Goal: Task Accomplishment & Management: Manage account settings

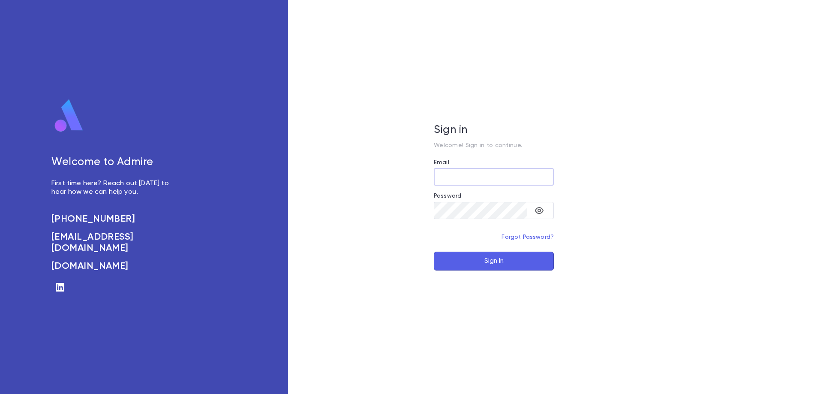
type input "**********"
click at [490, 262] on button "Sign In" at bounding box center [494, 261] width 120 height 19
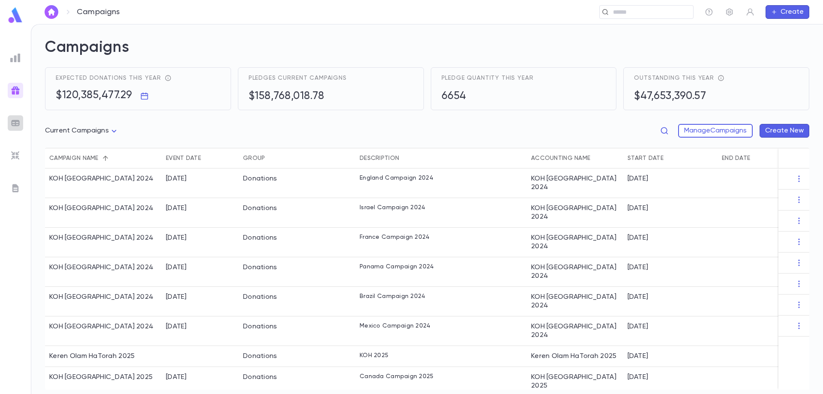
click at [14, 122] on img at bounding box center [15, 123] width 10 height 10
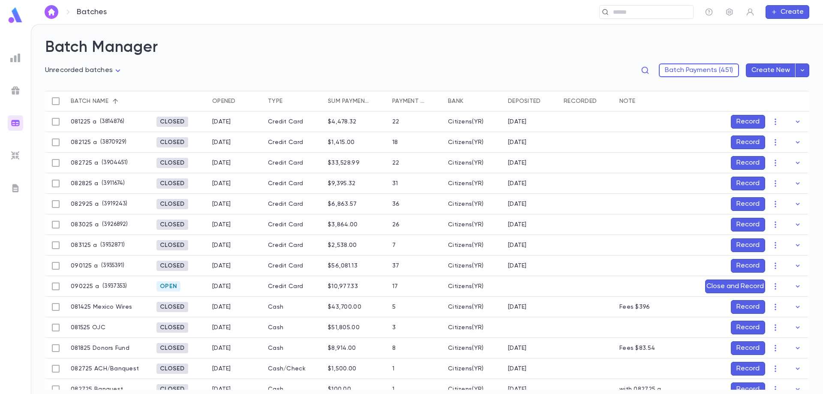
click at [633, 161] on div at bounding box center [658, 163] width 86 height 21
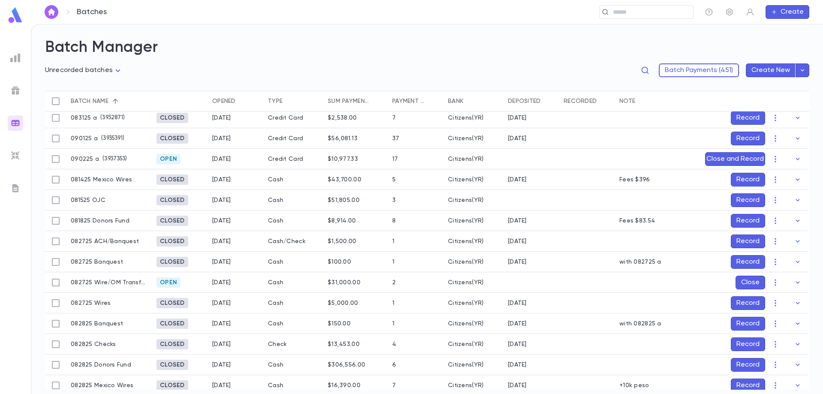
scroll to position [129, 0]
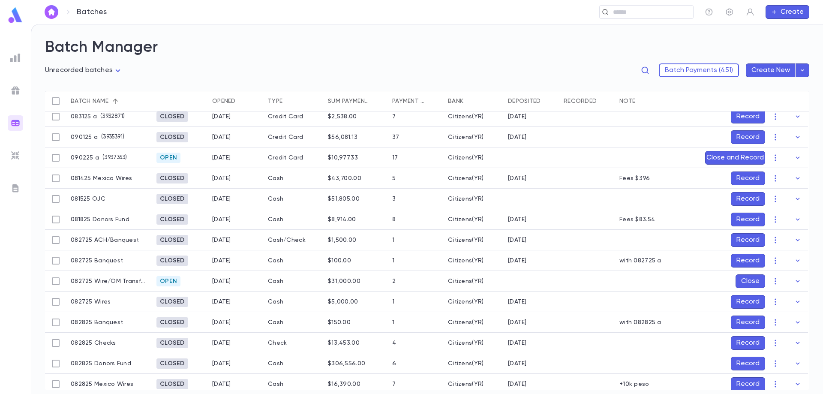
click at [749, 239] on button "Record" at bounding box center [748, 240] width 34 height 14
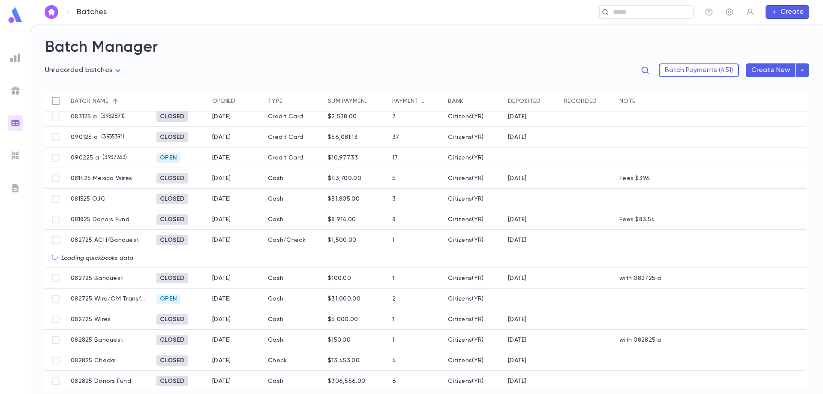
scroll to position [108, 0]
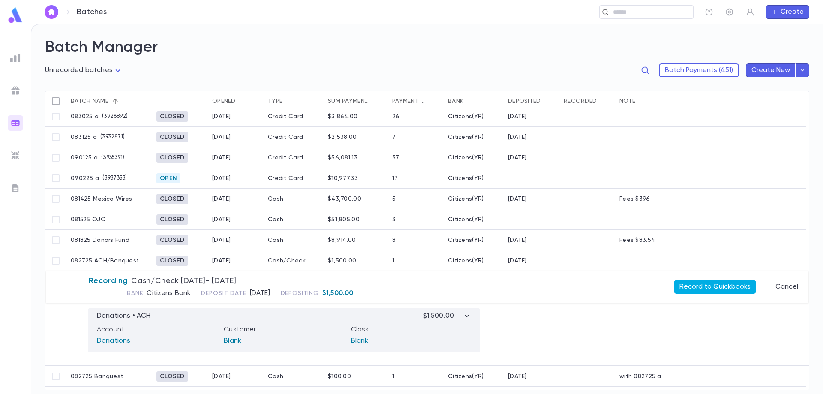
click at [709, 289] on button "Record to Quickbooks" at bounding box center [715, 287] width 82 height 14
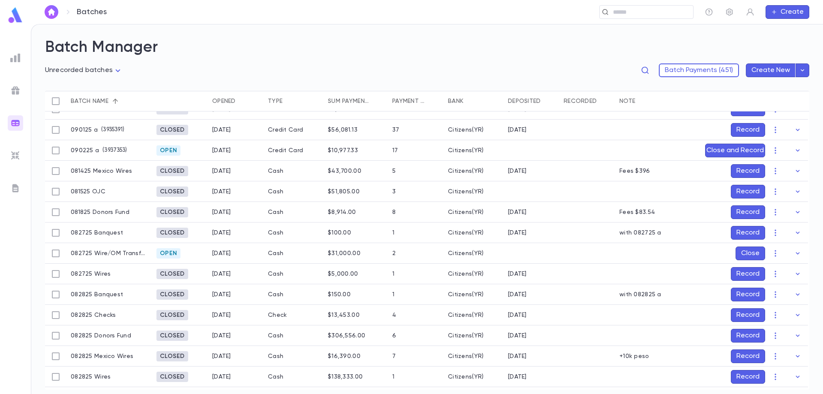
scroll to position [151, 0]
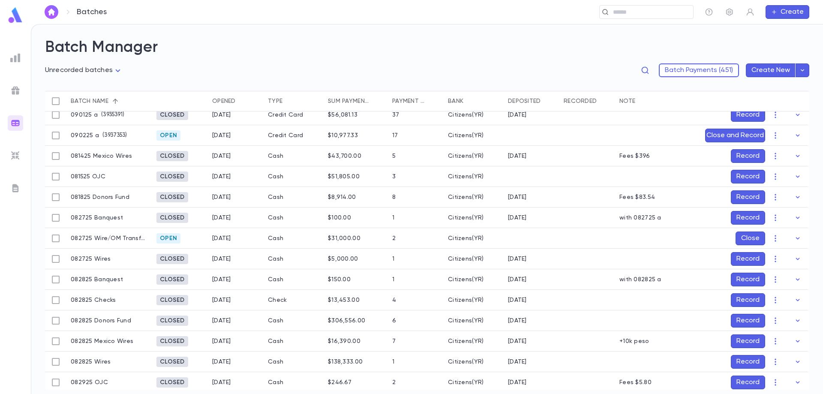
click at [744, 300] on button "Record" at bounding box center [748, 300] width 34 height 14
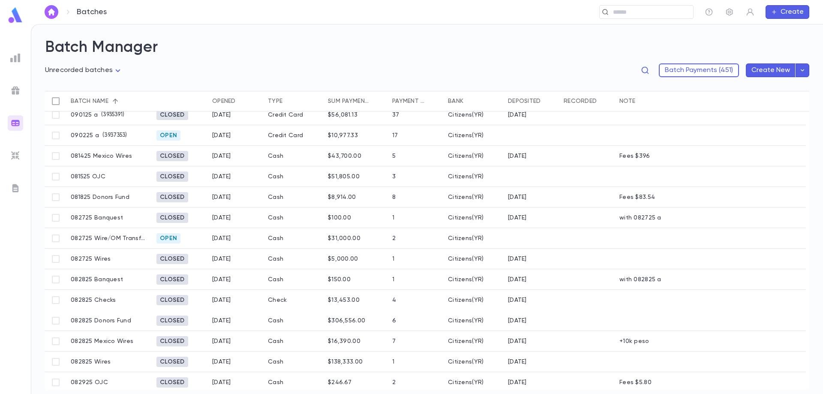
scroll to position [110, 0]
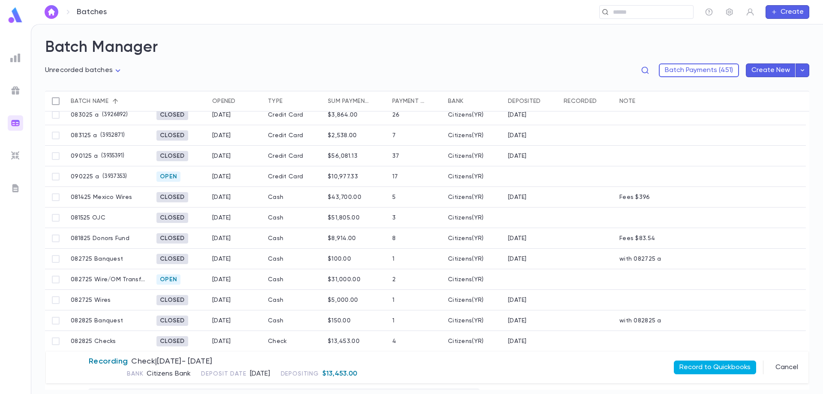
click at [726, 367] on button "Record to Quickbooks" at bounding box center [715, 368] width 82 height 14
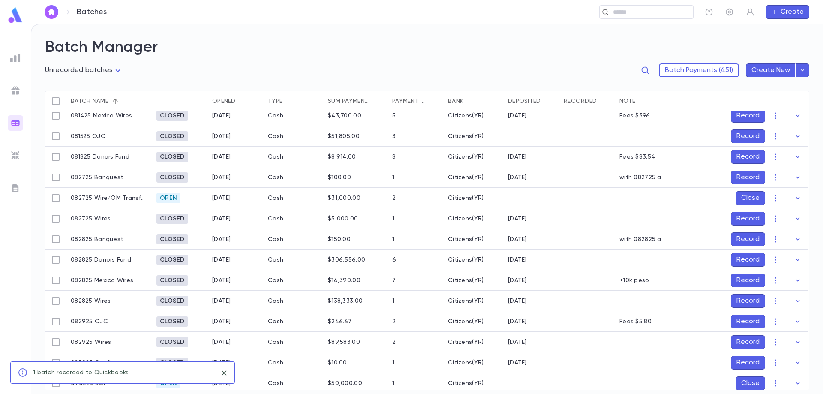
scroll to position [196, 0]
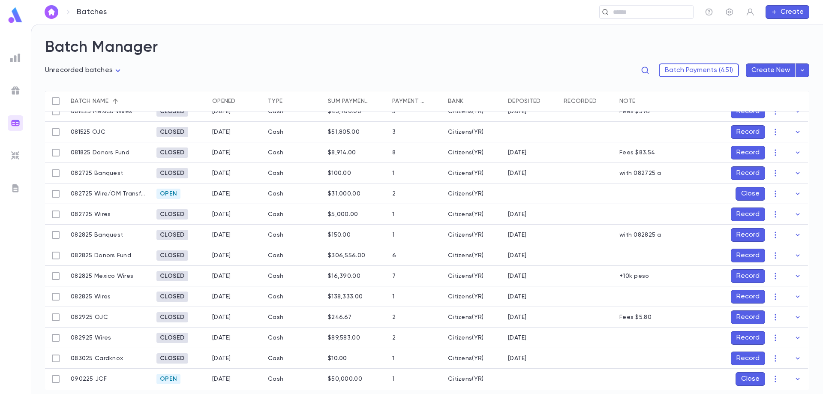
click at [742, 254] on button "Record" at bounding box center [748, 256] width 34 height 14
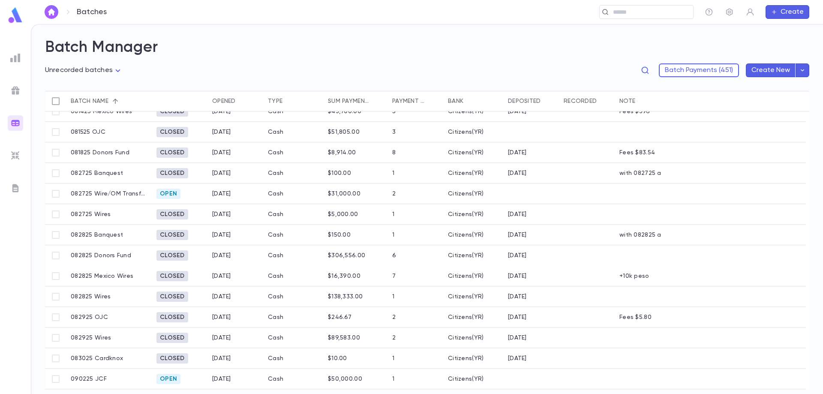
scroll to position [154, 0]
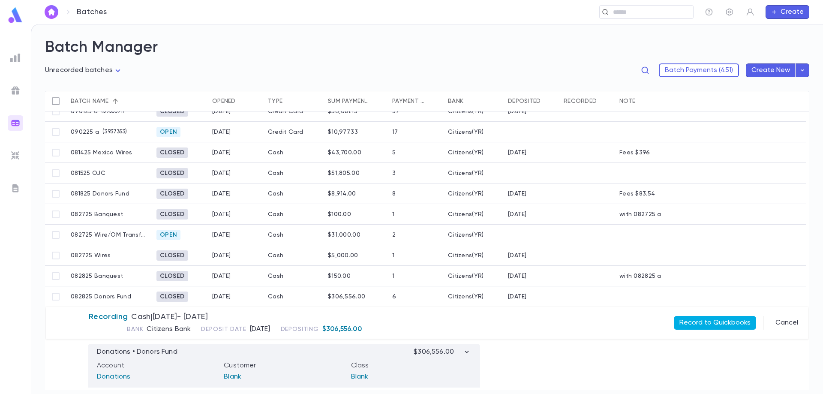
click at [707, 317] on button "Record to Quickbooks" at bounding box center [715, 323] width 82 height 14
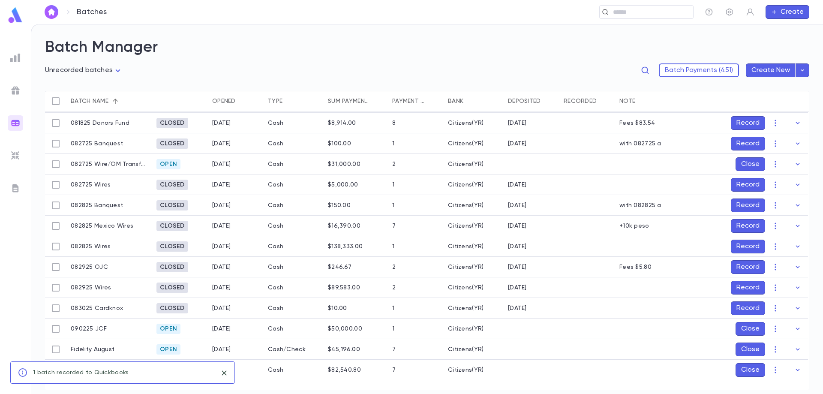
scroll to position [240, 0]
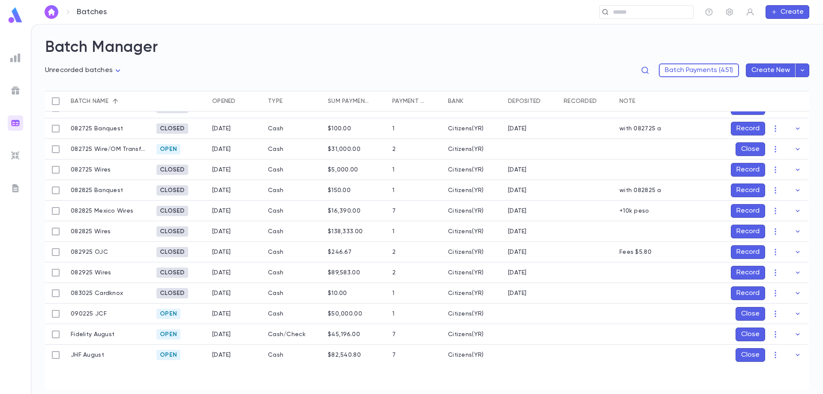
click at [738, 229] on button "Record" at bounding box center [748, 232] width 34 height 14
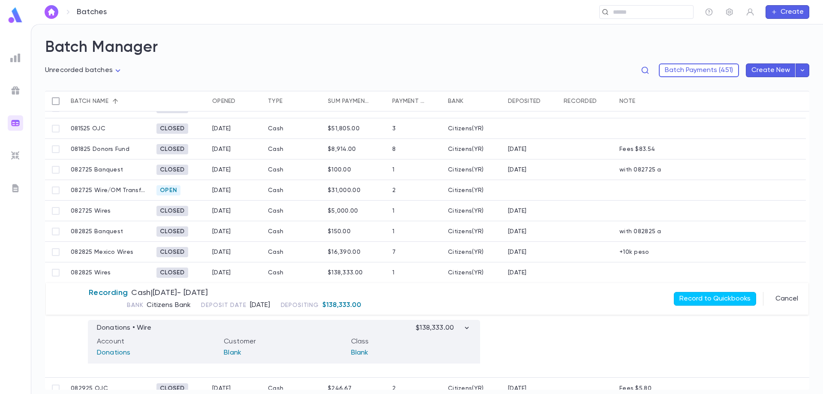
scroll to position [242, 0]
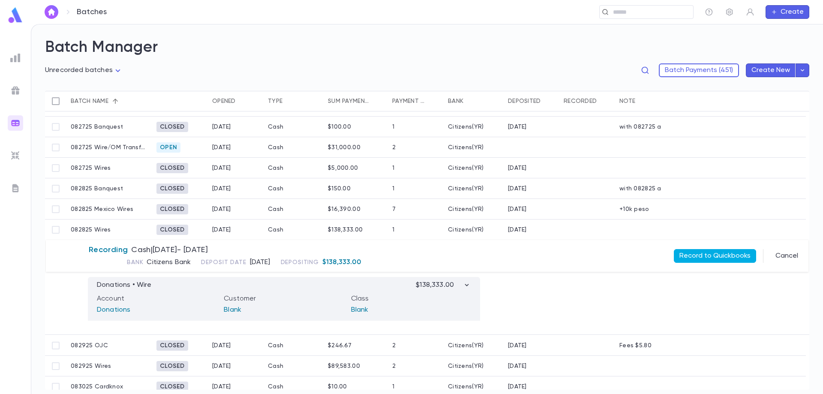
click at [711, 260] on button "Record to Quickbooks" at bounding box center [715, 256] width 82 height 14
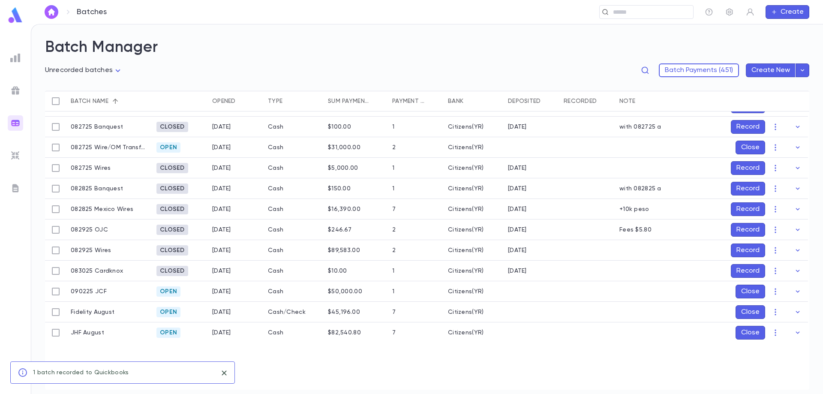
scroll to position [201, 0]
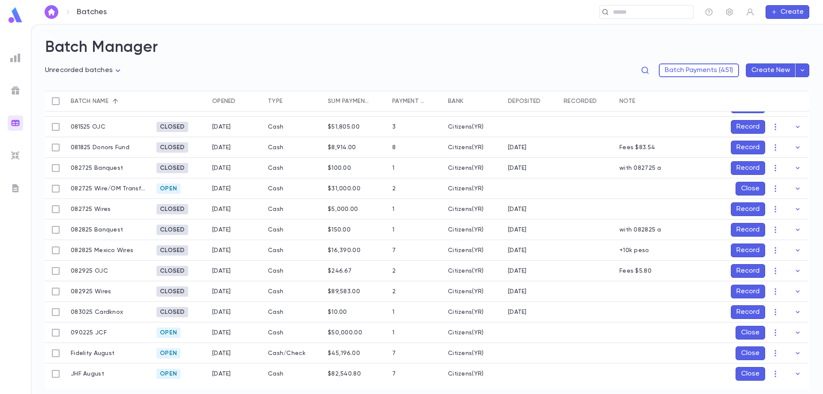
click at [742, 290] on button "Record" at bounding box center [748, 292] width 34 height 14
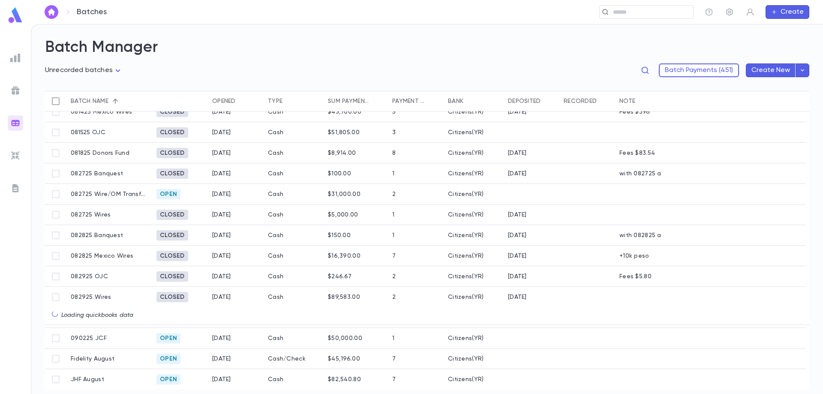
scroll to position [195, 0]
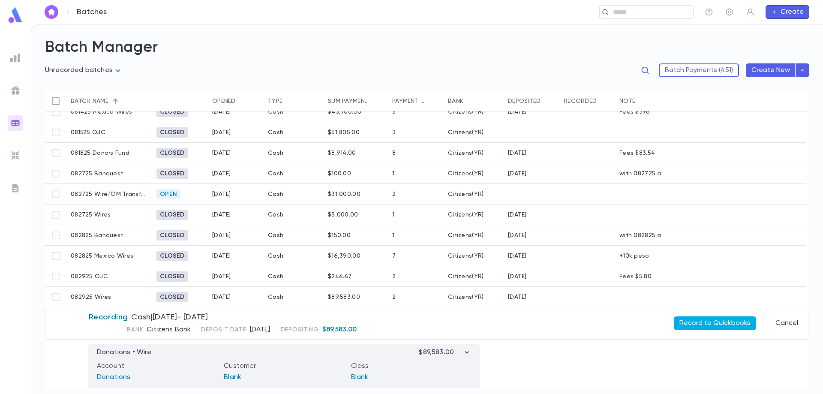
click at [726, 320] on button "Record to Quickbooks" at bounding box center [715, 323] width 82 height 14
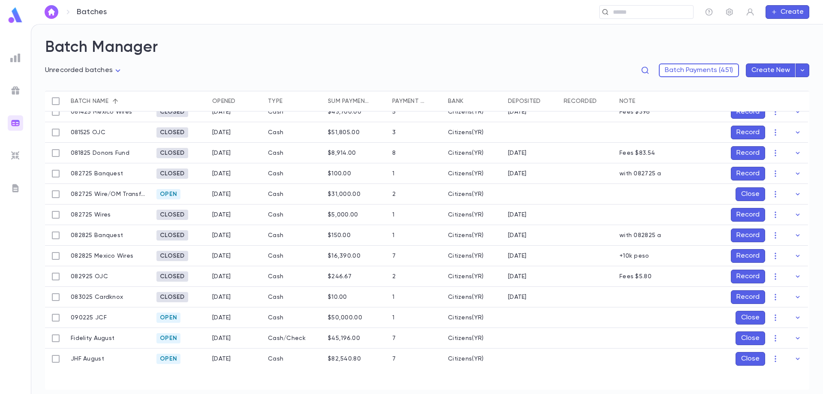
click at [742, 320] on button "Close" at bounding box center [751, 318] width 30 height 14
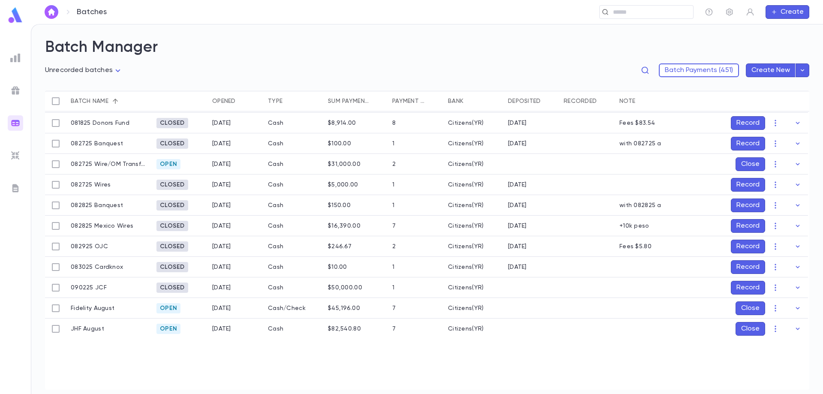
scroll to position [238, 0]
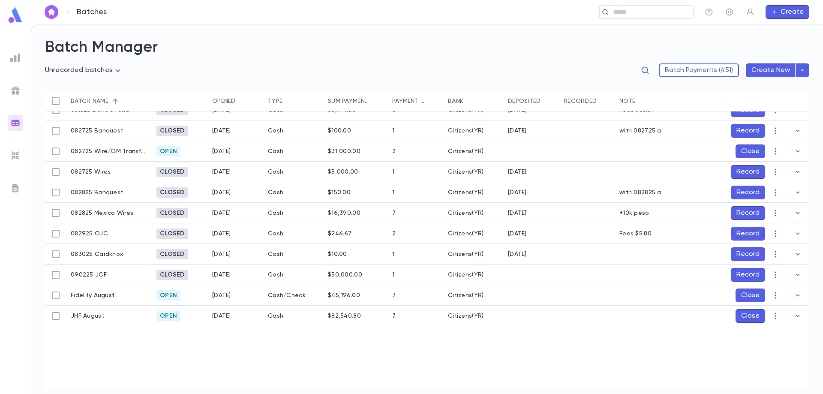
click at [741, 273] on button "Record" at bounding box center [748, 275] width 34 height 14
click at [781, 332] on icon "Choose date, selected date is Sep 3, 2025" at bounding box center [782, 332] width 10 height 10
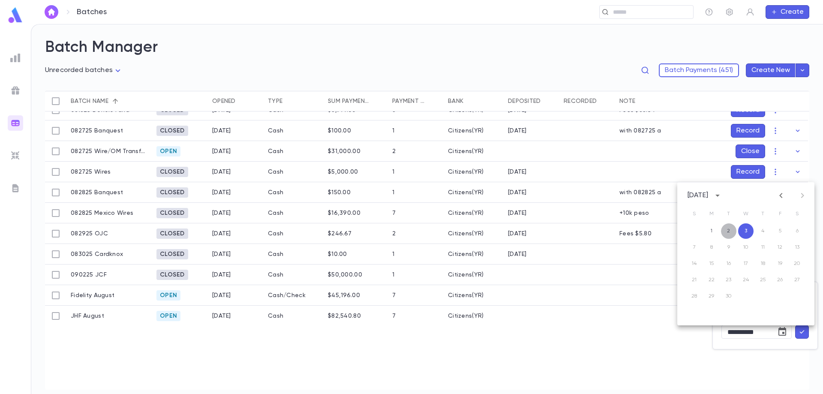
click at [729, 229] on button "2" at bounding box center [728, 230] width 15 height 15
type input "**********"
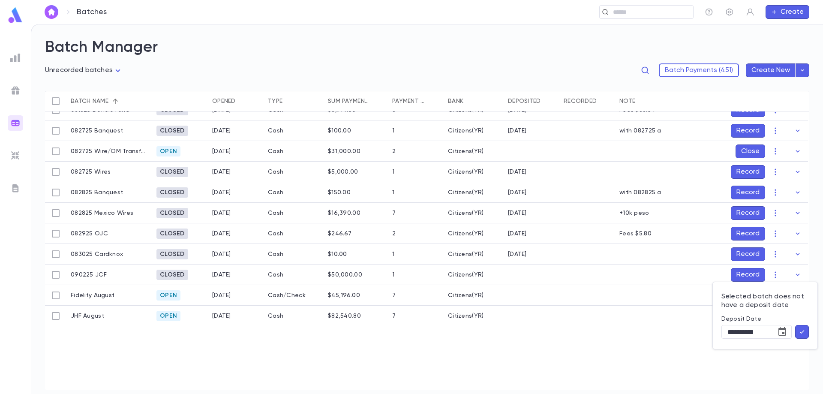
click at [802, 329] on icon "button" at bounding box center [802, 332] width 8 height 9
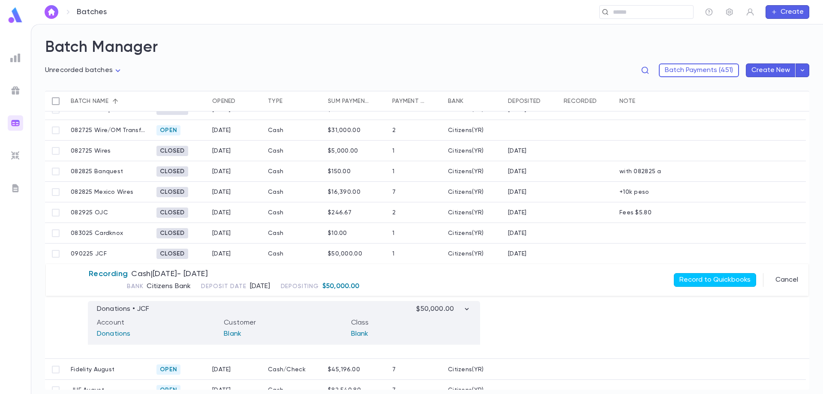
scroll to position [260, 0]
click at [714, 274] on button "Record to Quickbooks" at bounding box center [715, 279] width 82 height 14
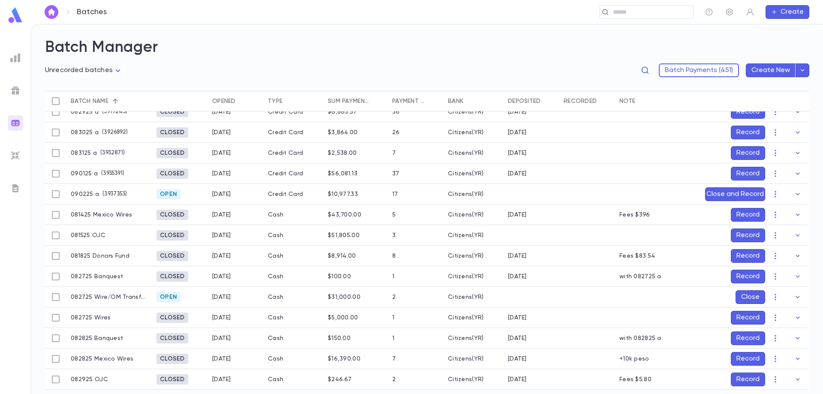
scroll to position [49, 0]
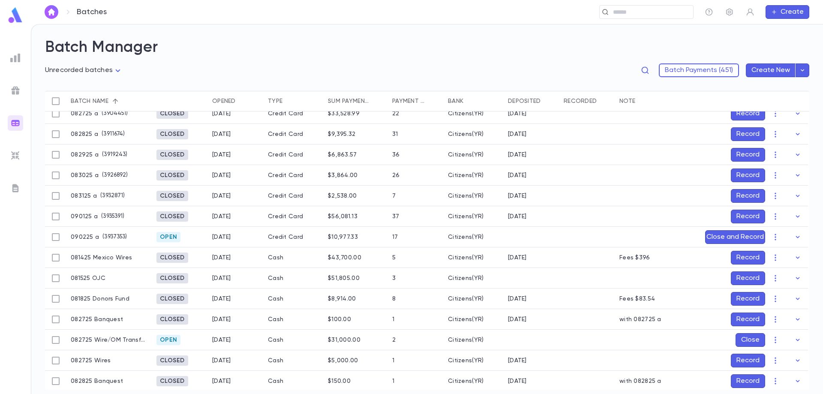
click at [746, 316] on button "Record" at bounding box center [748, 320] width 34 height 14
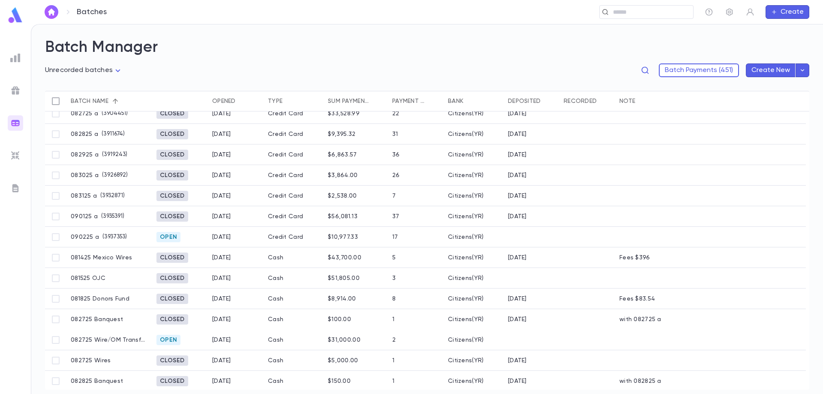
scroll to position [70, 0]
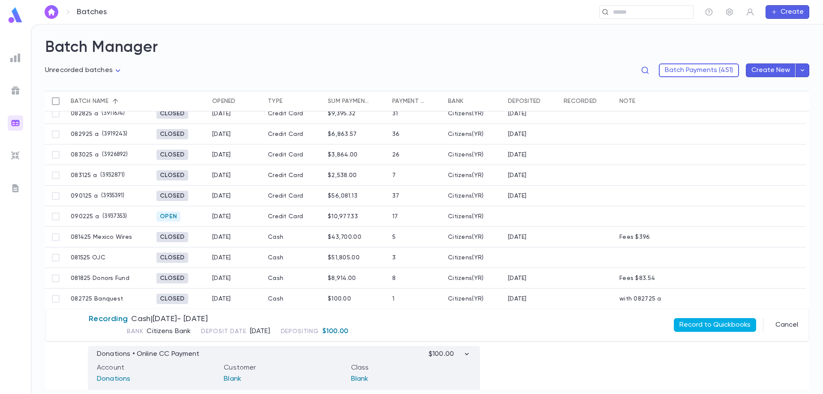
click at [711, 318] on button "Record to Quickbooks" at bounding box center [715, 325] width 82 height 14
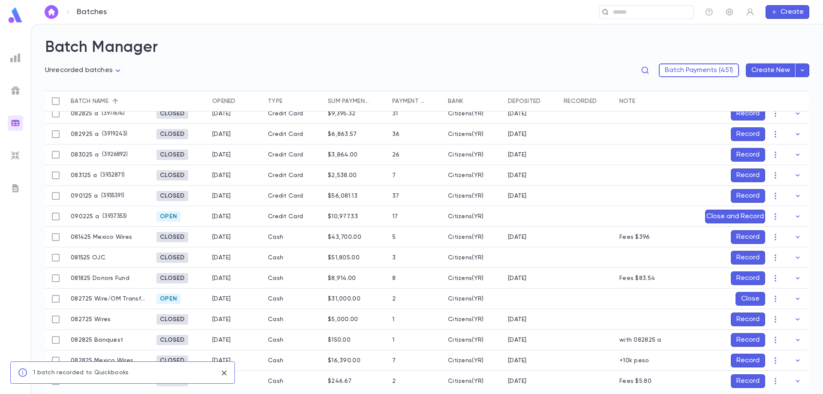
scroll to position [27, 0]
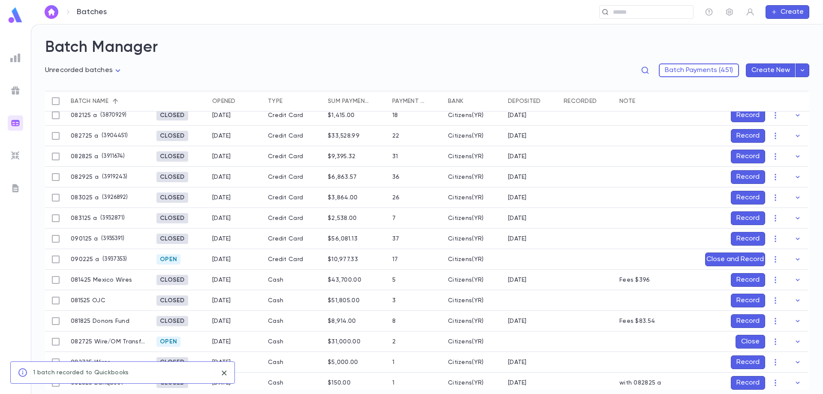
click at [743, 135] on button "Record" at bounding box center [748, 136] width 34 height 14
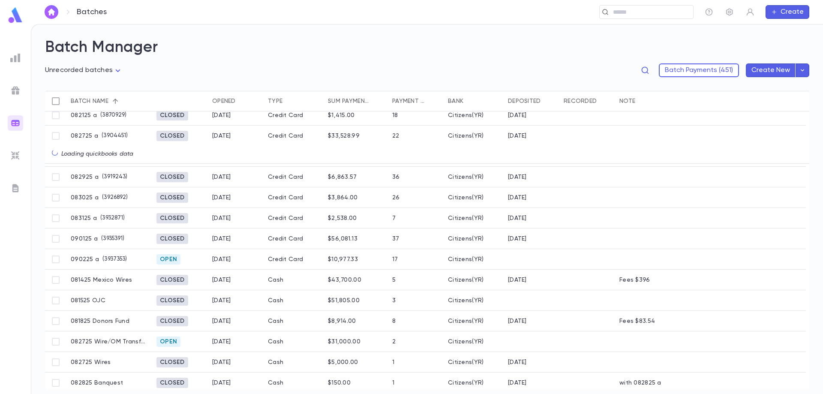
scroll to position [48, 0]
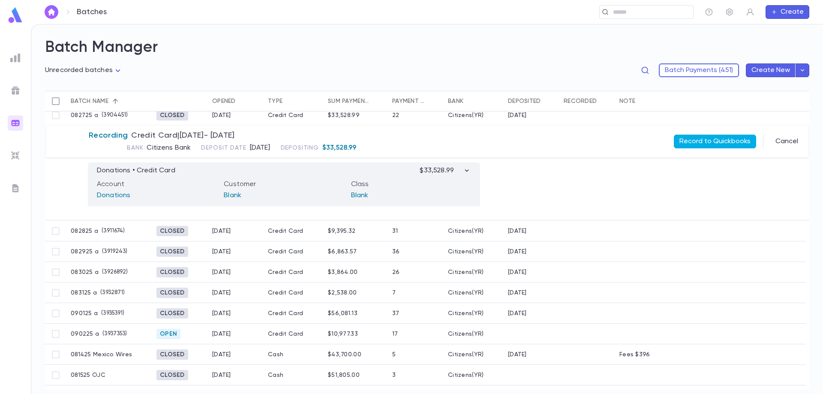
click at [722, 139] on button "Record to Quickbooks" at bounding box center [715, 142] width 82 height 14
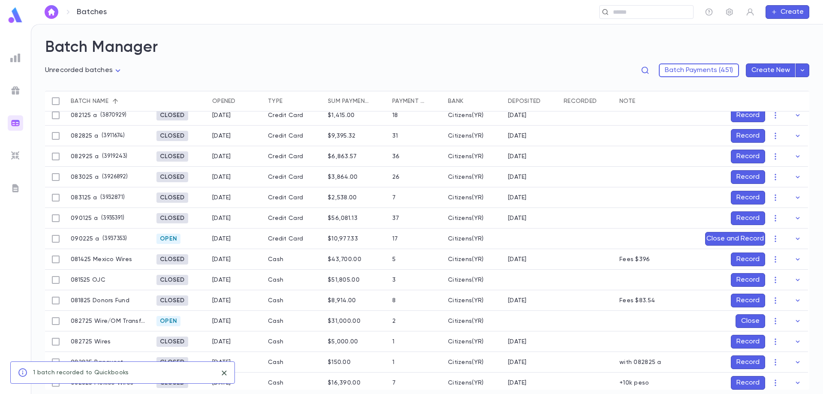
scroll to position [0, 0]
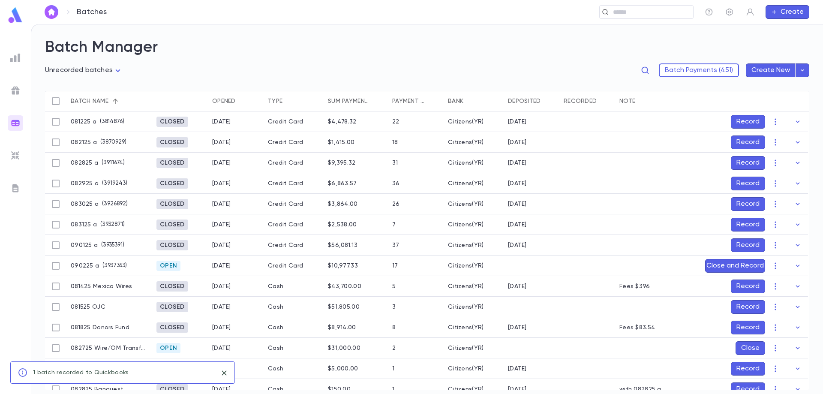
click at [746, 138] on button "Record" at bounding box center [748, 143] width 34 height 14
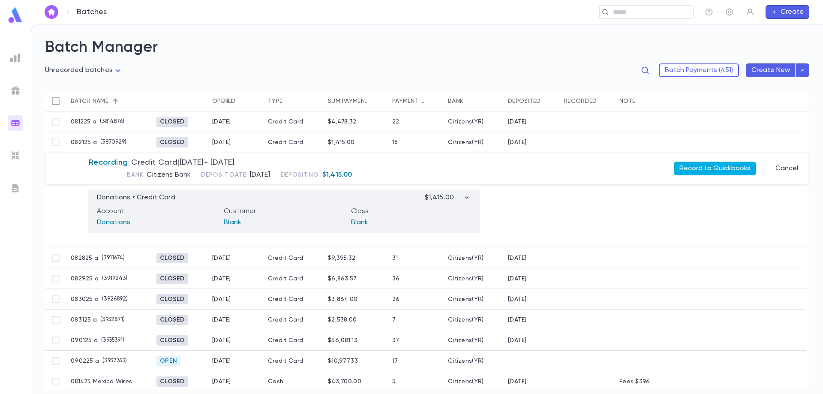
click at [701, 164] on button "Record to Quickbooks" at bounding box center [715, 169] width 82 height 14
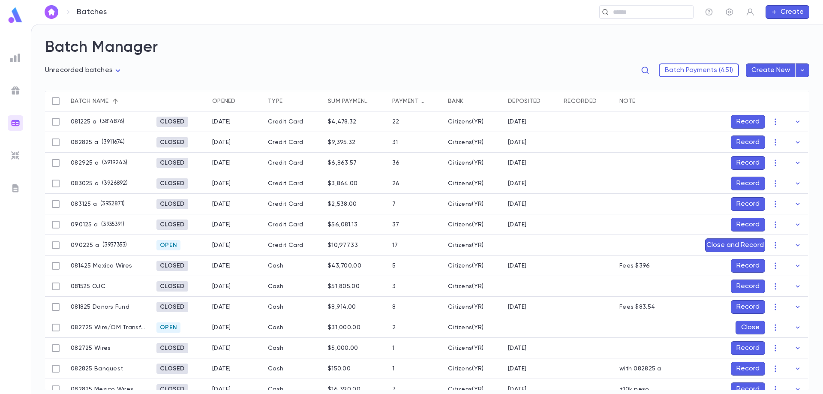
click at [753, 120] on button "Record" at bounding box center [748, 122] width 34 height 14
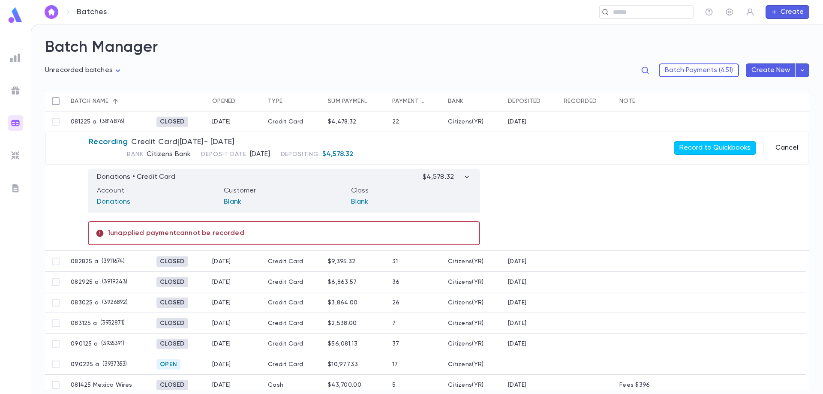
click at [787, 147] on button "Cancel" at bounding box center [787, 148] width 33 height 14
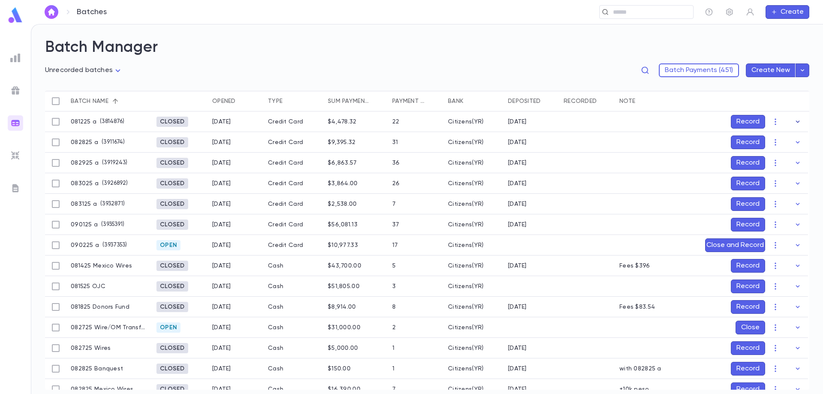
click at [797, 122] on icon "button" at bounding box center [798, 121] width 9 height 9
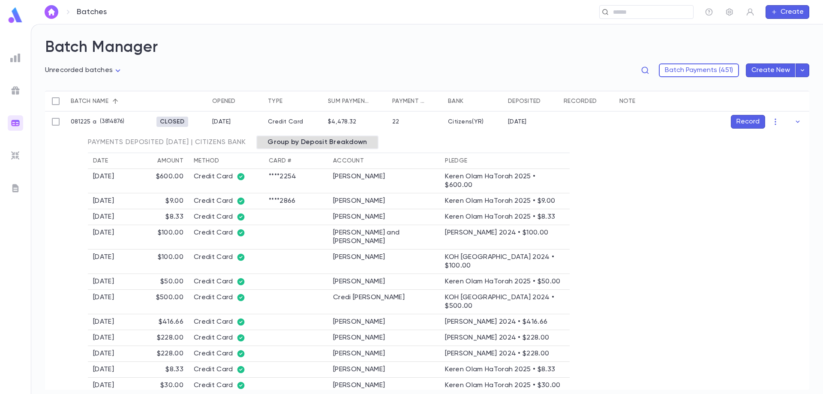
click at [331, 138] on div "Group by Deposit Breakdown" at bounding box center [317, 143] width 122 height 14
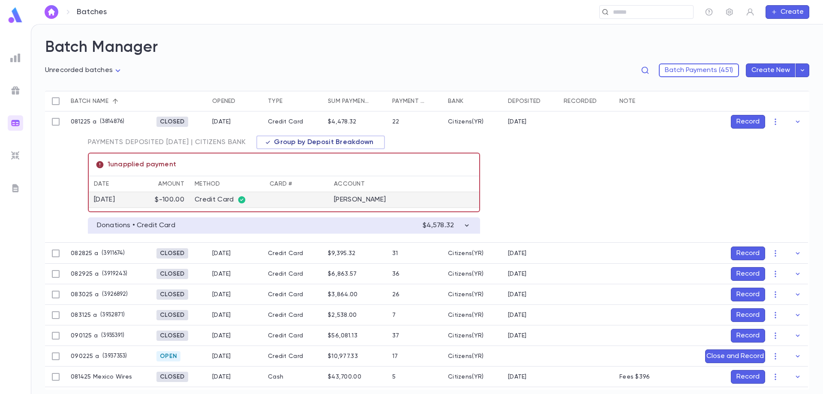
click at [329, 198] on td at bounding box center [297, 200] width 64 height 16
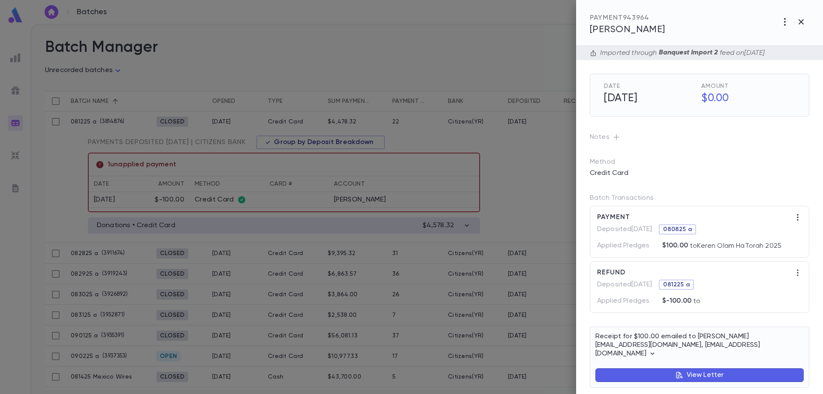
click at [795, 216] on icon "button" at bounding box center [798, 217] width 9 height 9
click at [804, 230] on li "Edit" at bounding box center [805, 232] width 26 height 14
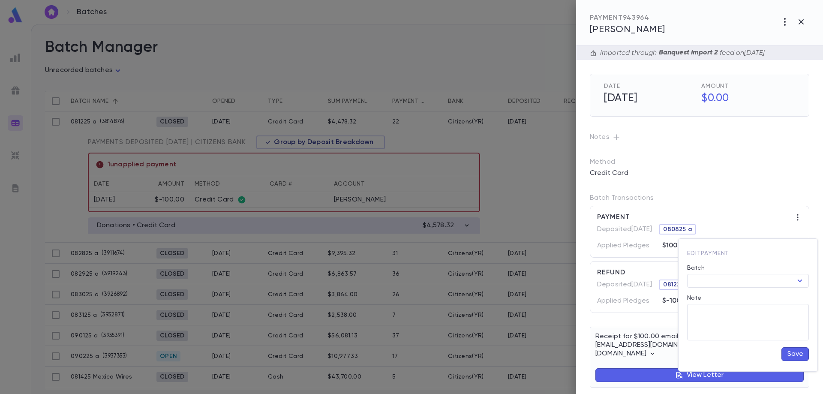
type input "********"
click at [794, 356] on button "Save" at bounding box center [795, 354] width 27 height 14
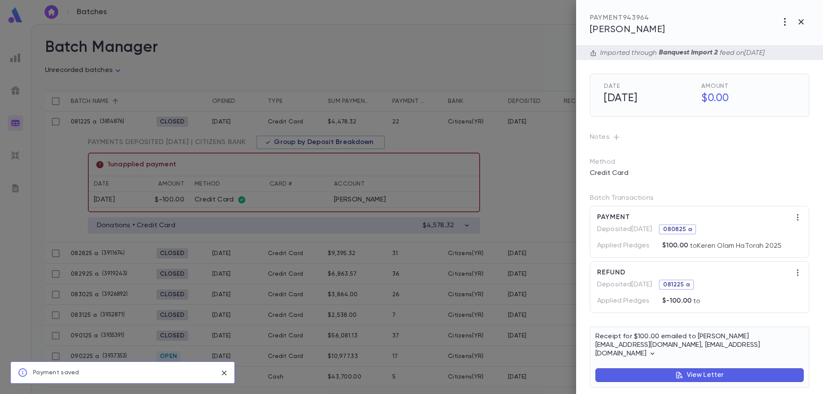
click at [741, 294] on div "$-100.00 to" at bounding box center [729, 299] width 145 height 14
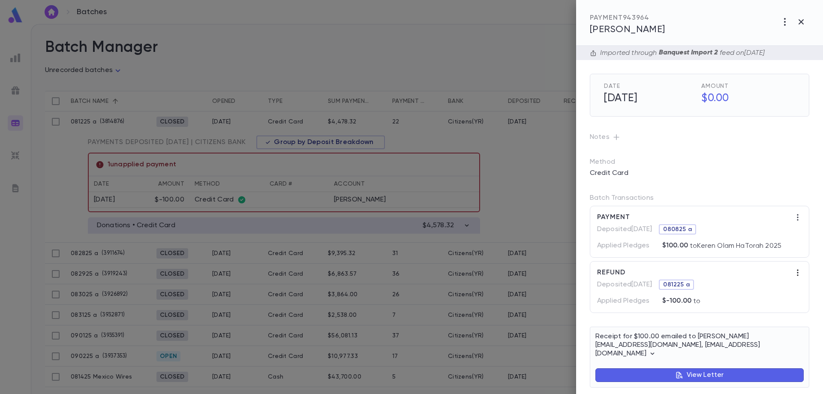
click at [794, 274] on icon "button" at bounding box center [798, 272] width 9 height 9
click at [804, 285] on li "Edit" at bounding box center [805, 287] width 26 height 14
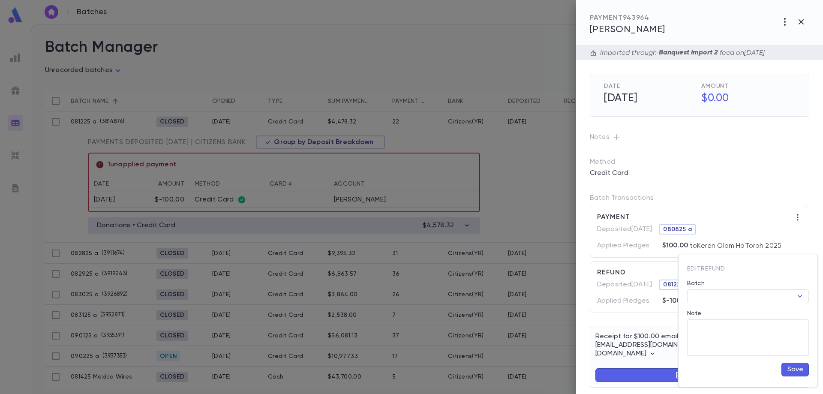
type input "********"
click at [791, 370] on button "Save" at bounding box center [795, 370] width 27 height 14
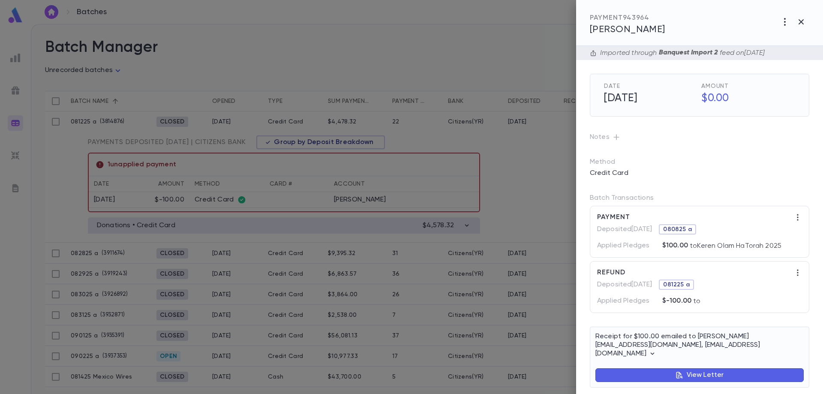
click at [621, 30] on span "[PERSON_NAME]" at bounding box center [627, 29] width 75 height 9
click at [803, 22] on icon "button" at bounding box center [801, 22] width 10 height 10
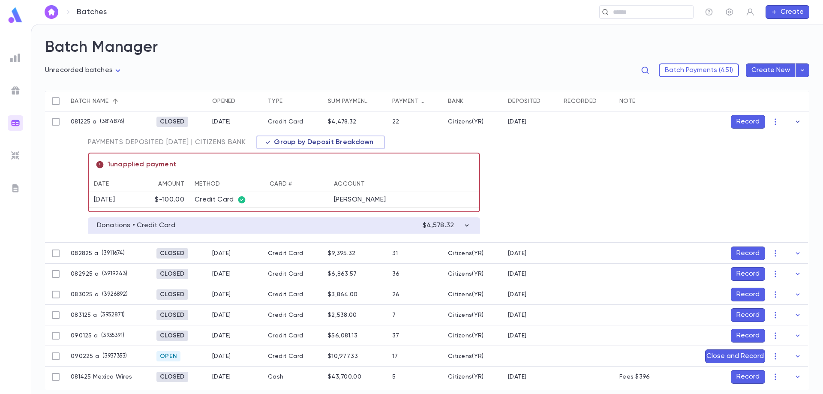
click at [794, 118] on icon "button" at bounding box center [798, 121] width 9 height 9
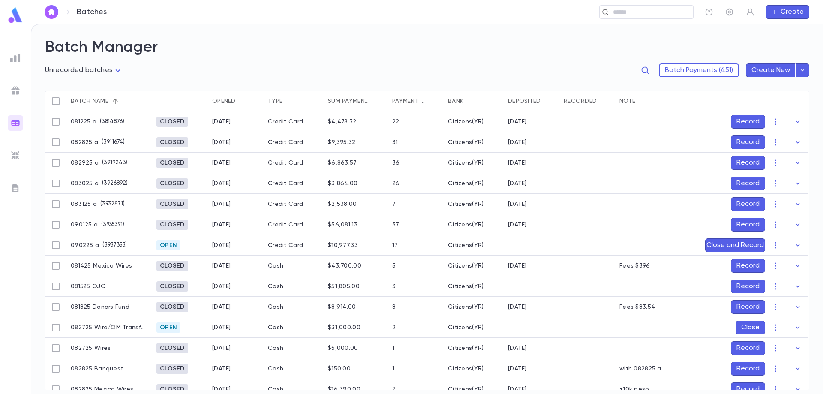
click at [737, 142] on button "Record" at bounding box center [748, 143] width 34 height 14
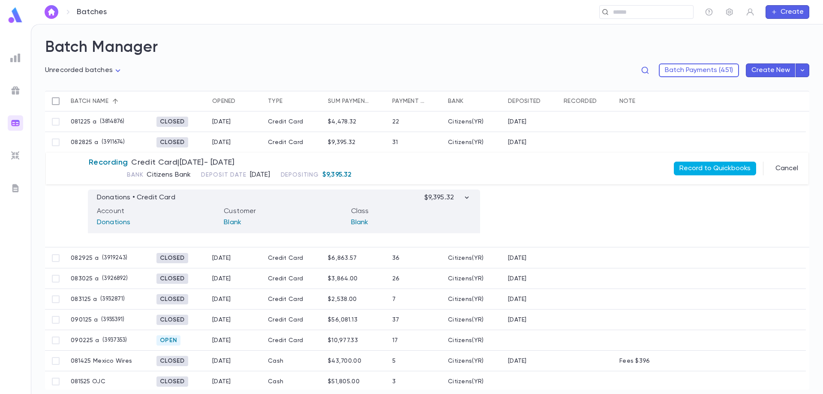
click at [706, 164] on button "Record to Quickbooks" at bounding box center [715, 169] width 82 height 14
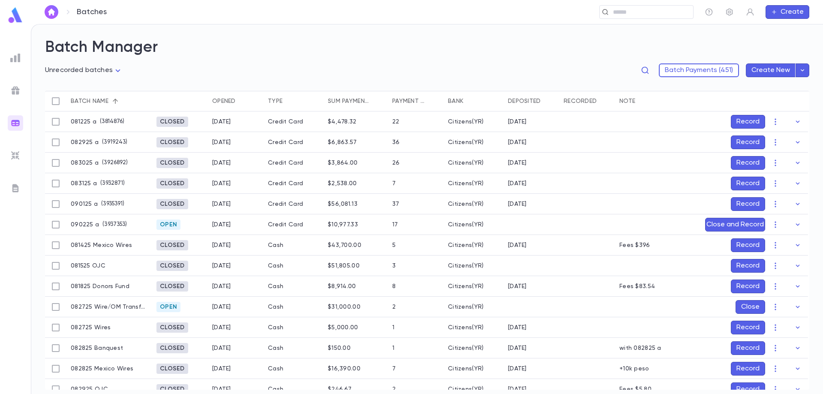
click at [742, 346] on button "Record" at bounding box center [748, 348] width 34 height 14
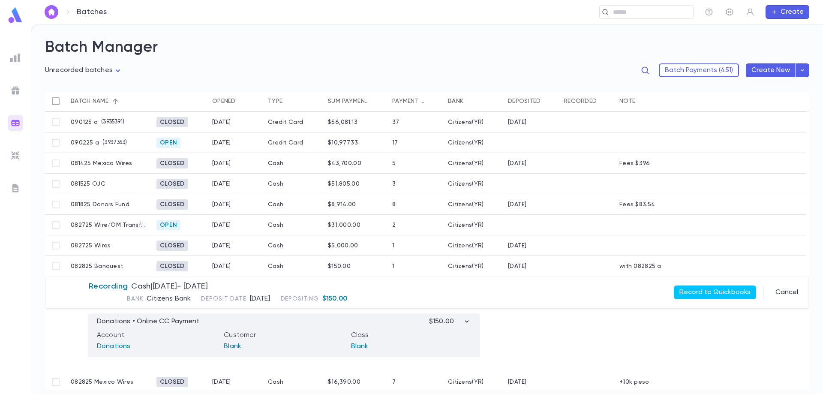
scroll to position [86, 0]
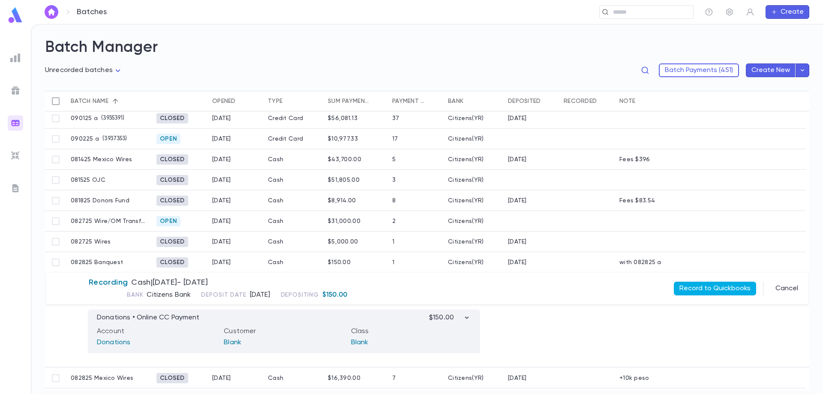
click at [720, 286] on button "Record to Quickbooks" at bounding box center [715, 289] width 82 height 14
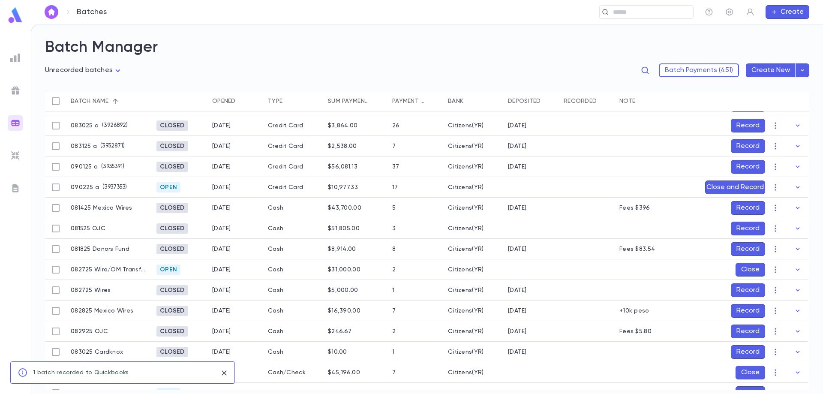
scroll to position [22, 0]
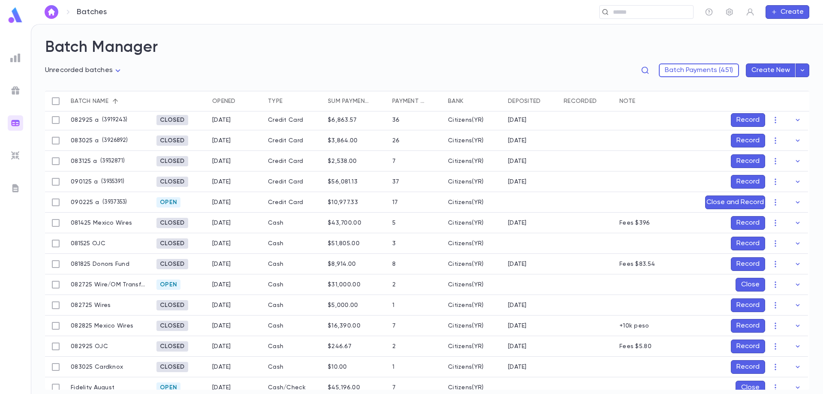
click at [744, 244] on button "Record" at bounding box center [748, 244] width 34 height 14
click at [784, 299] on icon "Choose date, selected date is Sep 3, 2025" at bounding box center [783, 300] width 8 height 9
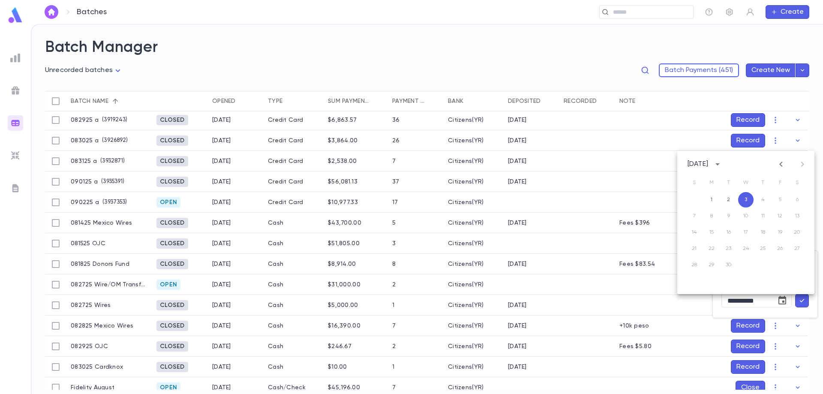
click at [784, 163] on icon "Previous month" at bounding box center [781, 164] width 10 height 10
click at [775, 229] on button "15" at bounding box center [780, 232] width 15 height 15
type input "**********"
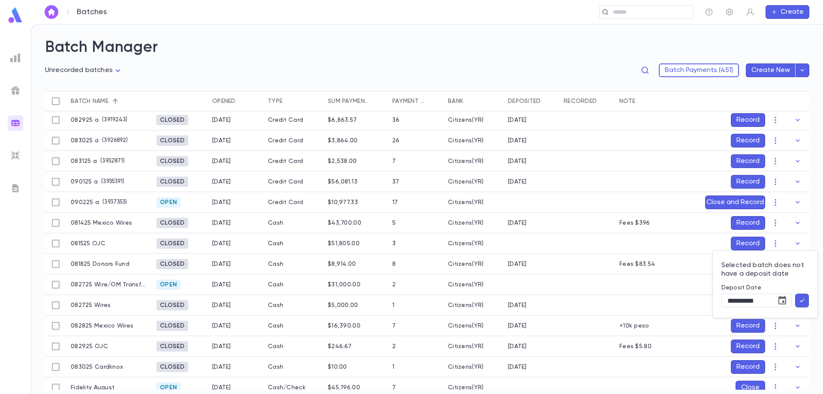
click at [805, 297] on icon "button" at bounding box center [802, 300] width 8 height 9
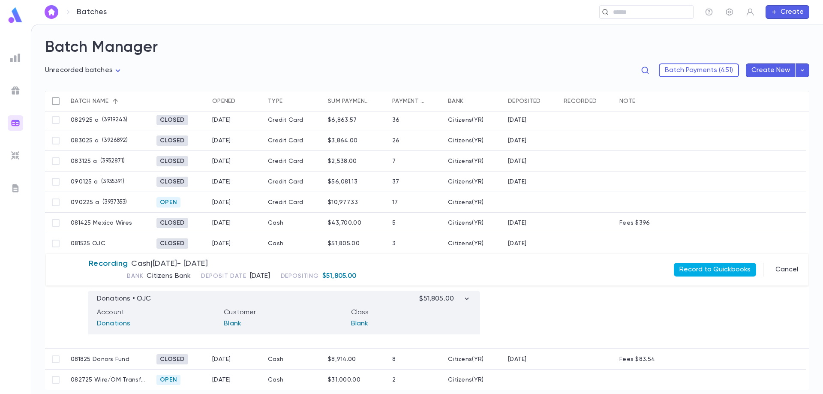
click at [718, 268] on button "Record to Quickbooks" at bounding box center [715, 270] width 82 height 14
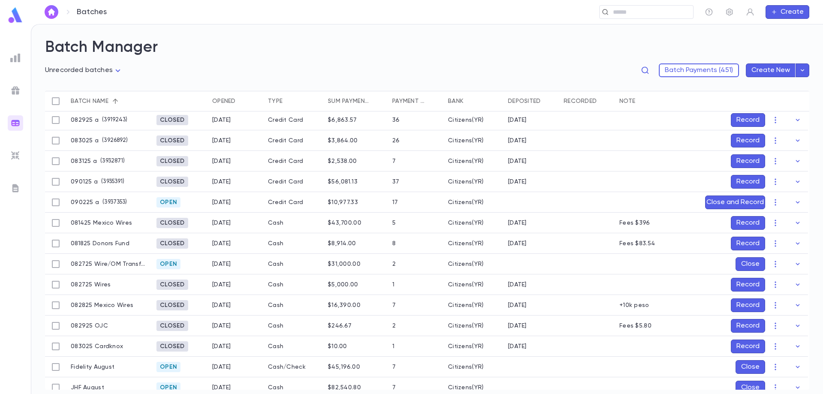
click at [735, 326] on button "Record" at bounding box center [748, 326] width 34 height 14
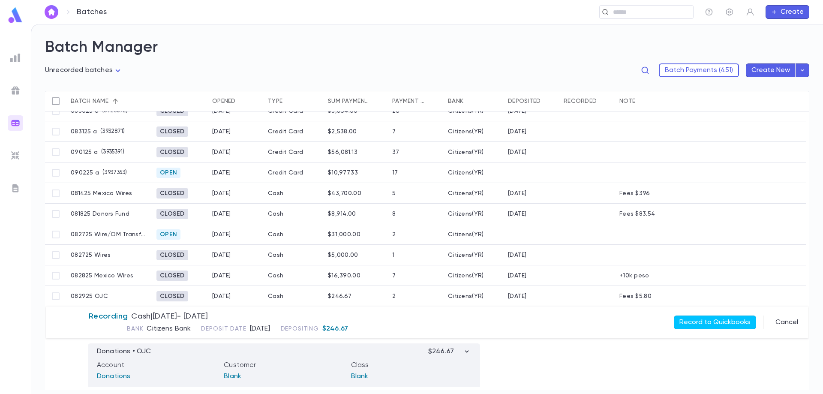
scroll to position [108, 0]
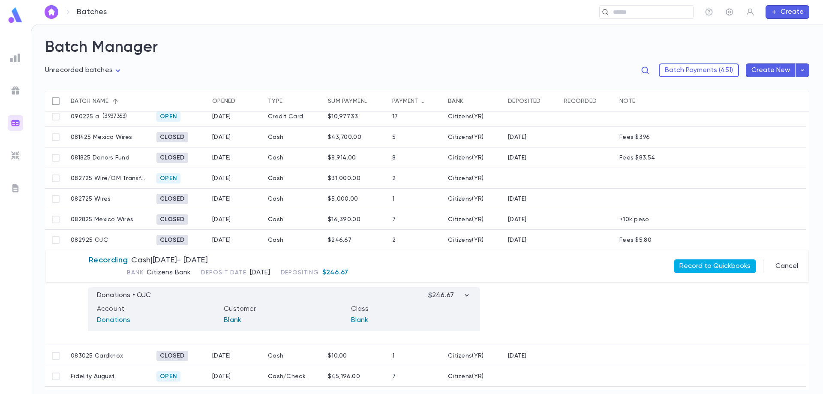
click at [726, 265] on button "Record to Quickbooks" at bounding box center [715, 266] width 82 height 14
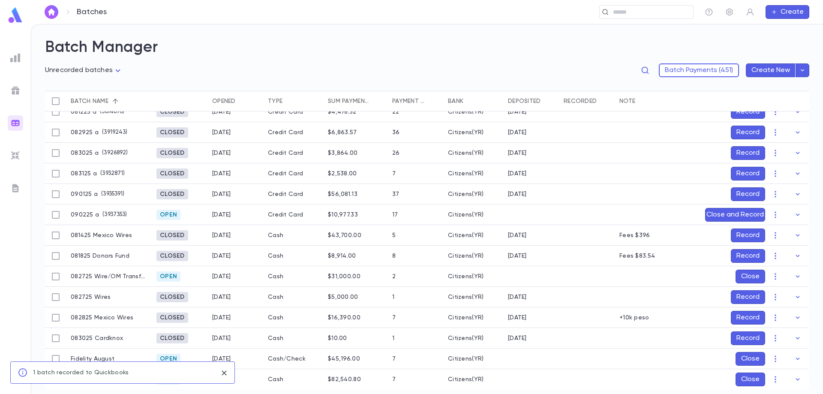
scroll to position [13, 0]
click at [749, 331] on button "Record" at bounding box center [748, 338] width 34 height 14
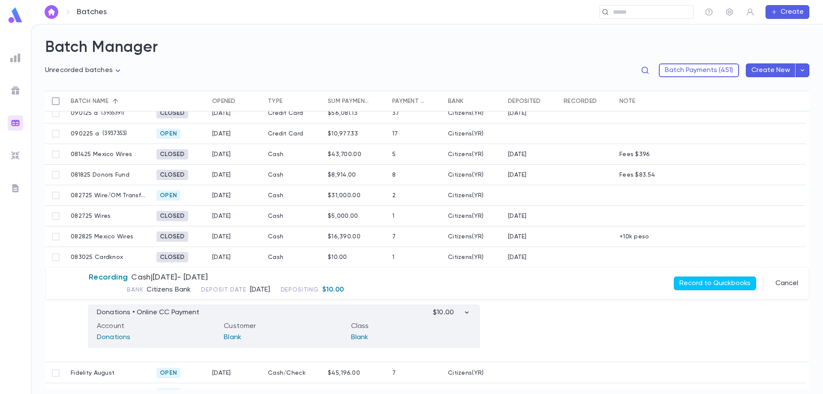
scroll to position [96, 0]
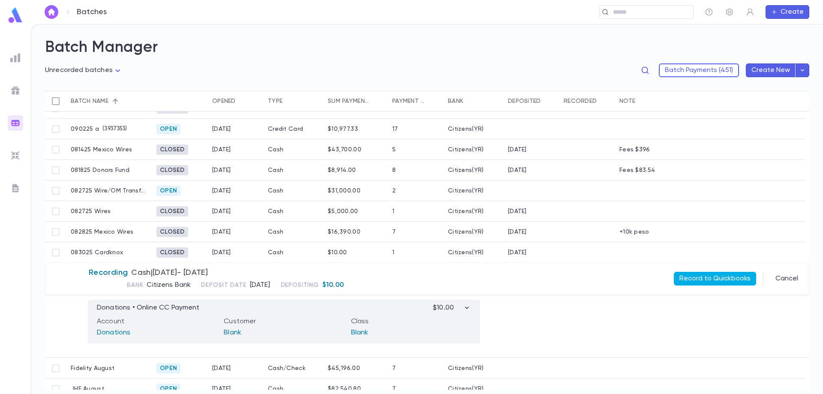
click at [708, 278] on button "Record to Quickbooks" at bounding box center [715, 279] width 82 height 14
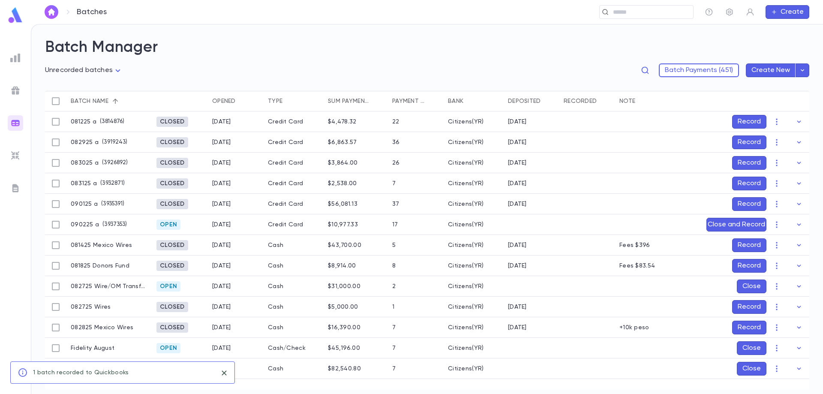
scroll to position [0, 0]
click at [761, 185] on button "Record" at bounding box center [749, 184] width 34 height 14
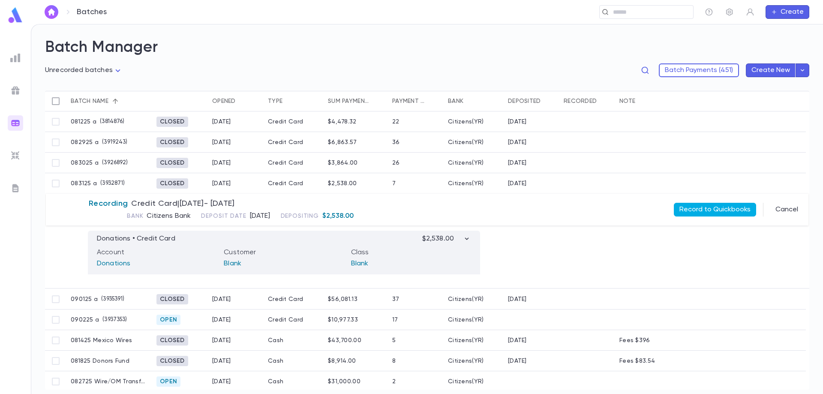
click at [689, 209] on button "Record to Quickbooks" at bounding box center [715, 210] width 82 height 14
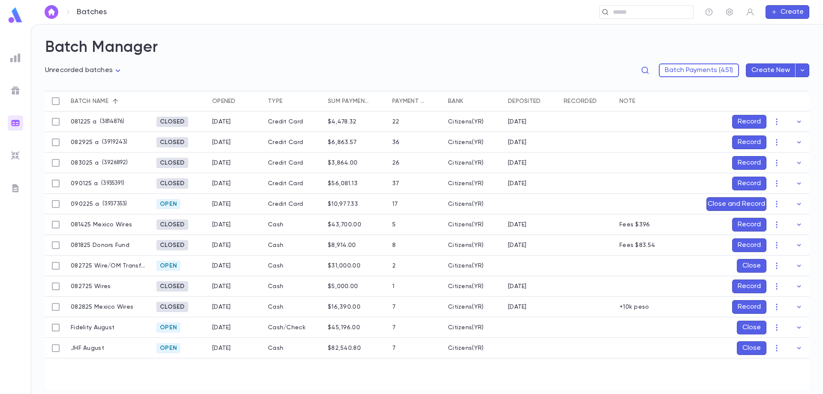
click at [756, 187] on button "Record" at bounding box center [749, 184] width 34 height 14
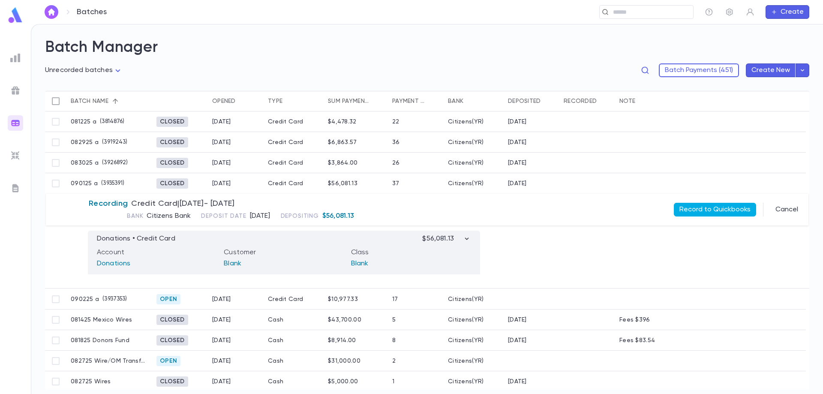
click at [714, 206] on button "Record to Quickbooks" at bounding box center [715, 210] width 82 height 14
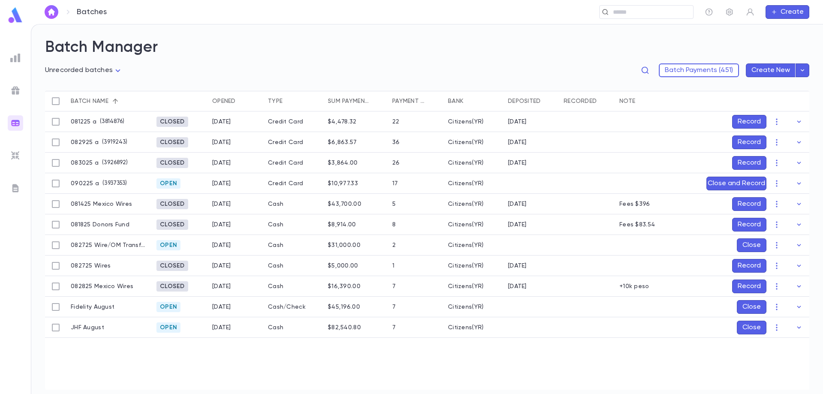
click at [765, 161] on button "Record" at bounding box center [749, 163] width 34 height 14
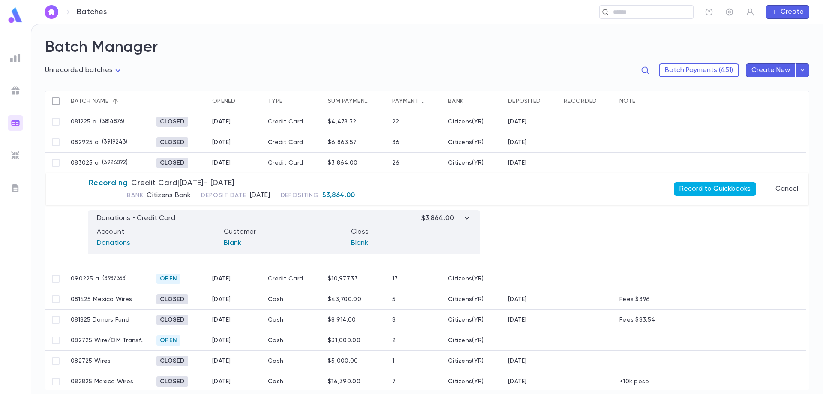
click at [705, 185] on button "Record to Quickbooks" at bounding box center [715, 189] width 82 height 14
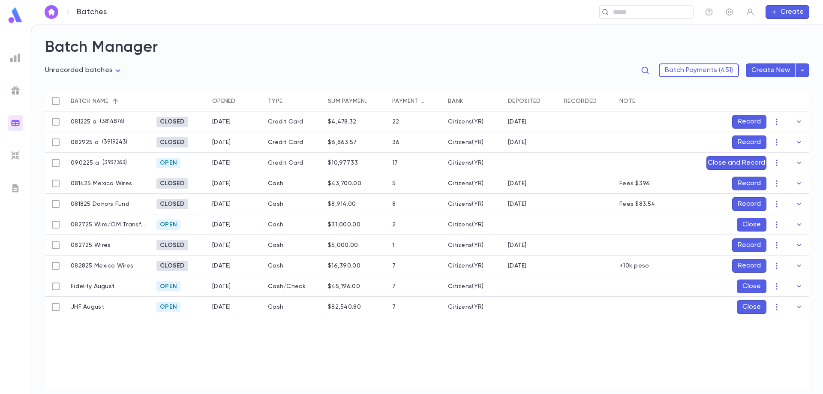
click at [750, 144] on button "Record" at bounding box center [749, 143] width 34 height 14
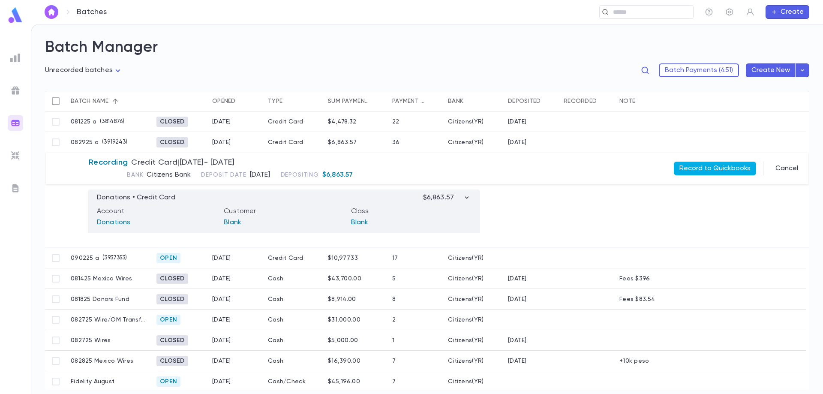
click at [723, 164] on button "Record to Quickbooks" at bounding box center [715, 169] width 82 height 14
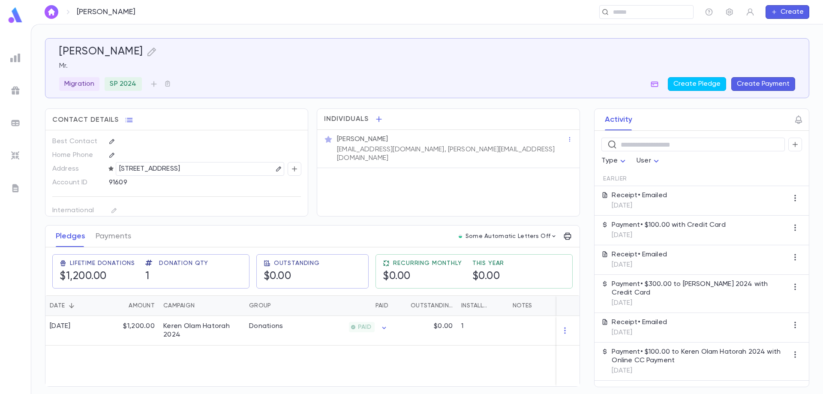
scroll to position [43, 0]
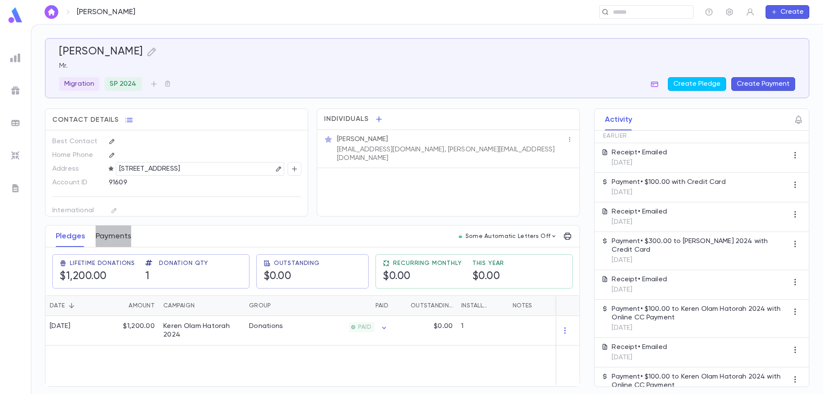
click at [105, 235] on button "Payments" at bounding box center [114, 236] width 36 height 21
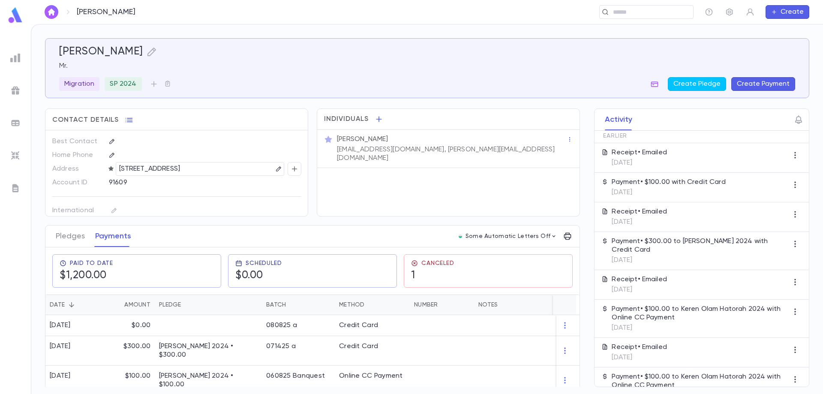
scroll to position [43, 0]
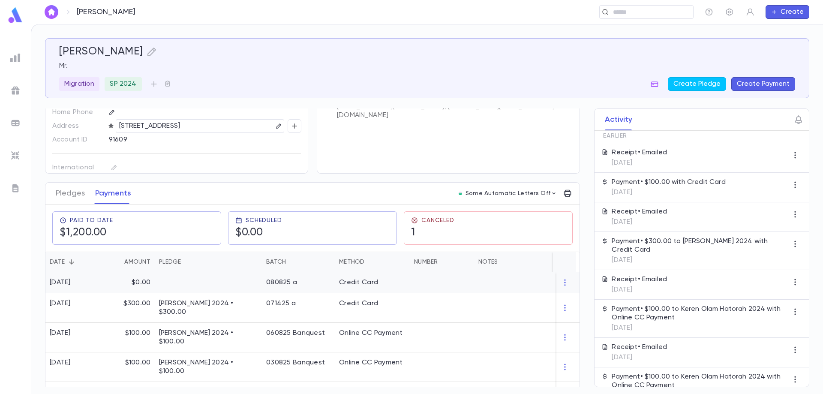
click at [136, 283] on p "$0.00" at bounding box center [141, 282] width 19 height 9
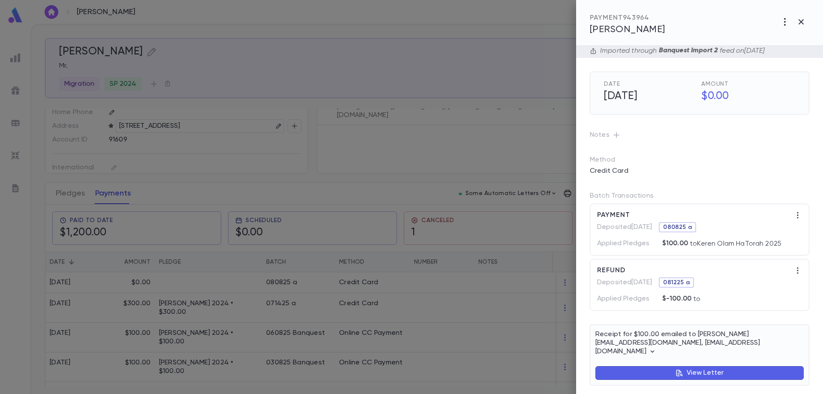
scroll to position [3, 0]
click at [801, 21] on icon "button" at bounding box center [801, 21] width 5 height 5
